Goal: Transaction & Acquisition: Obtain resource

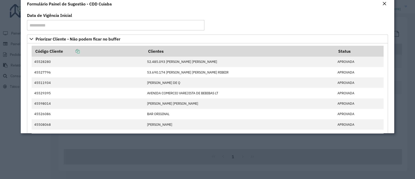
scroll to position [556, 0]
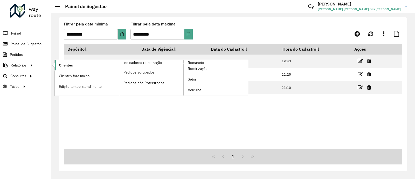
click at [65, 63] on span "Clientes" at bounding box center [66, 65] width 14 height 5
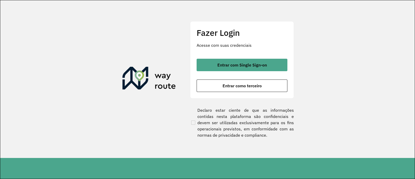
click at [249, 57] on div "Fazer Login Acesse com suas credenciais Entrar com Single Sign-on Entrar como t…" at bounding box center [242, 59] width 104 height 77
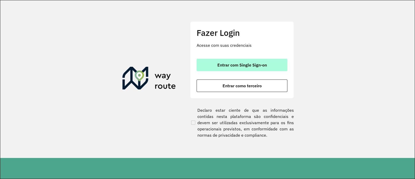
click at [250, 63] on span "Entrar com Single Sign-on" at bounding box center [242, 65] width 50 height 4
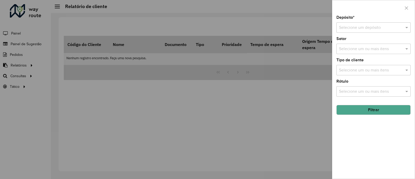
click at [376, 26] on input "text" at bounding box center [368, 28] width 59 height 6
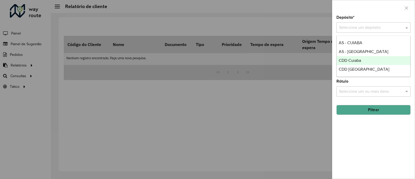
click at [376, 60] on div "CDD Cuiaba" at bounding box center [374, 60] width 74 height 9
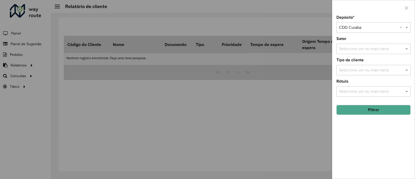
click at [370, 110] on button "Filtrar" at bounding box center [373, 110] width 74 height 10
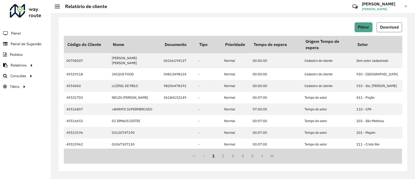
click at [396, 29] on span "Download" at bounding box center [389, 27] width 19 height 4
